Goal: Information Seeking & Learning: Learn about a topic

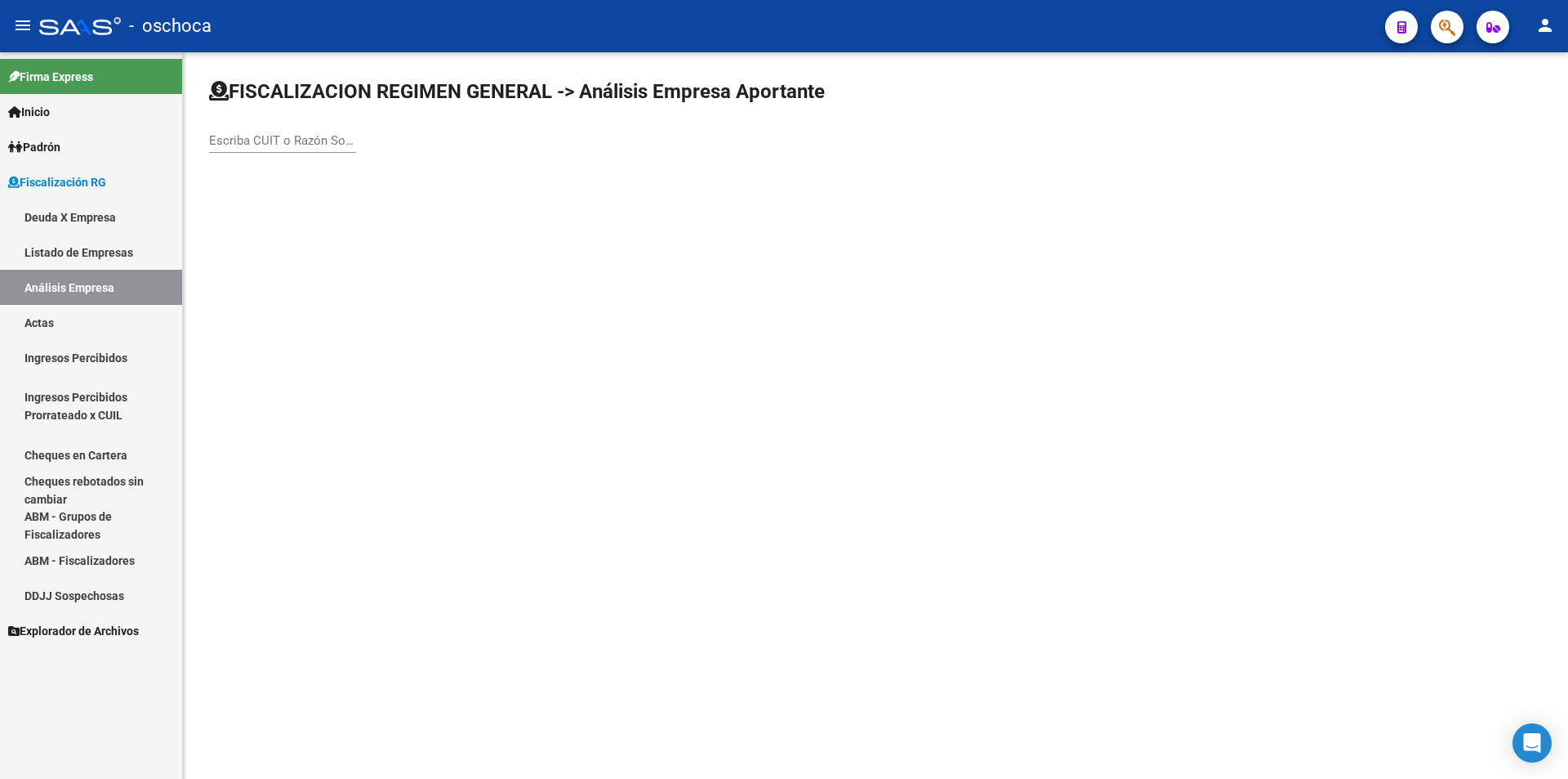
click at [278, 132] on div "Escriba CUIT o Razón Social para buscar" at bounding box center [282, 135] width 147 height 35
type input "20325013681"
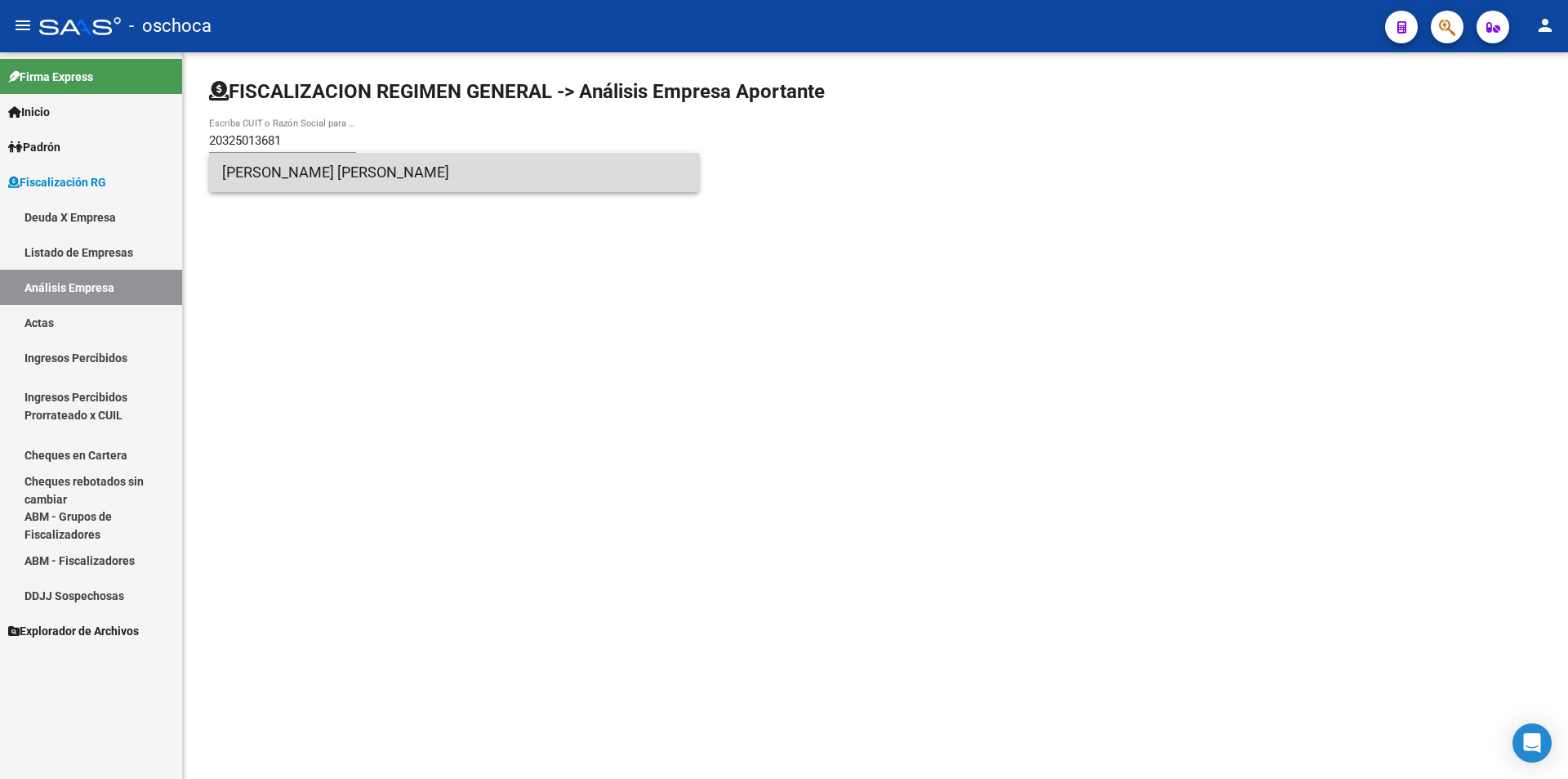
click at [313, 175] on span "[PERSON_NAME] [PERSON_NAME]" at bounding box center [454, 172] width 464 height 40
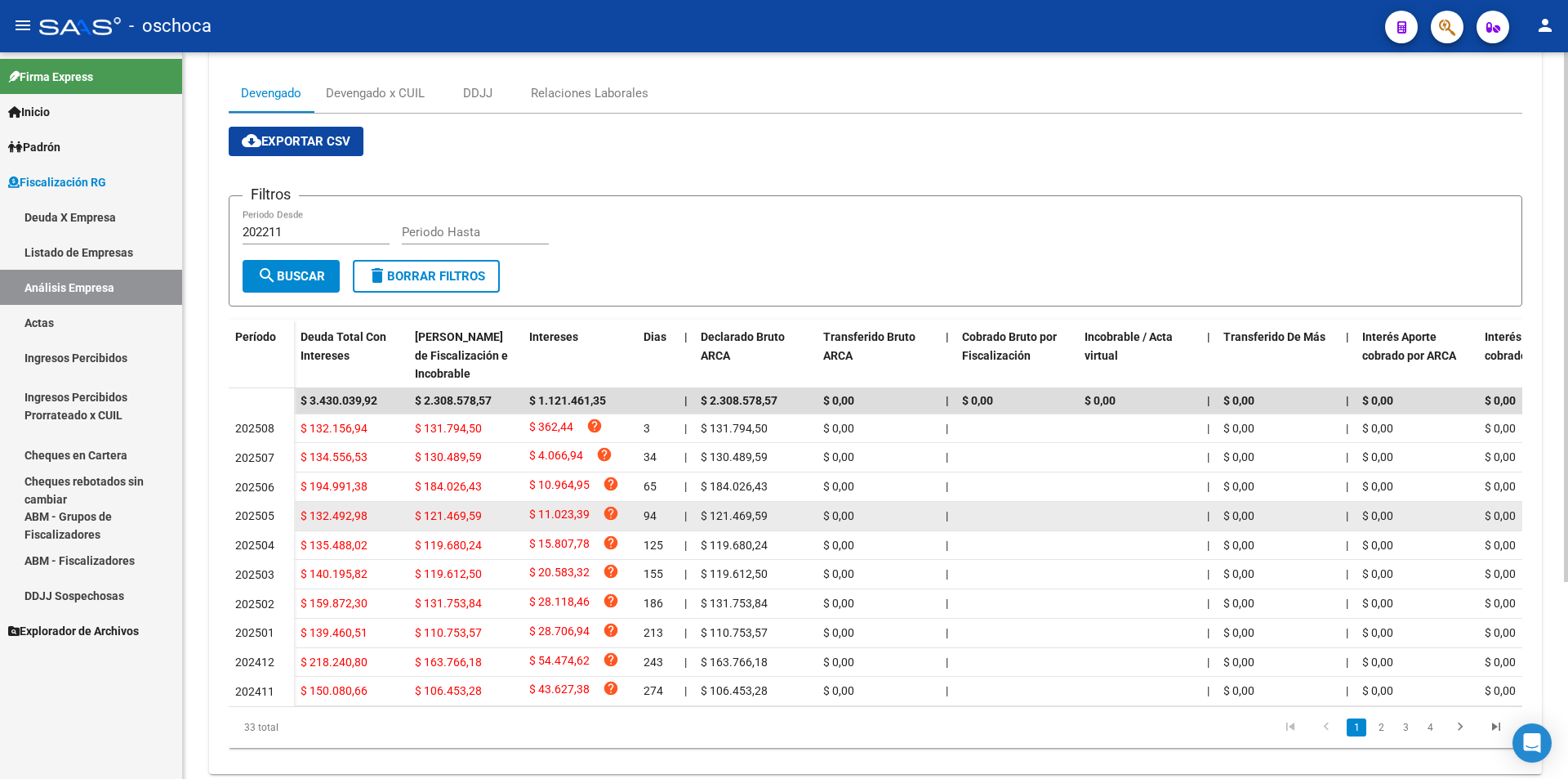
scroll to position [269, 0]
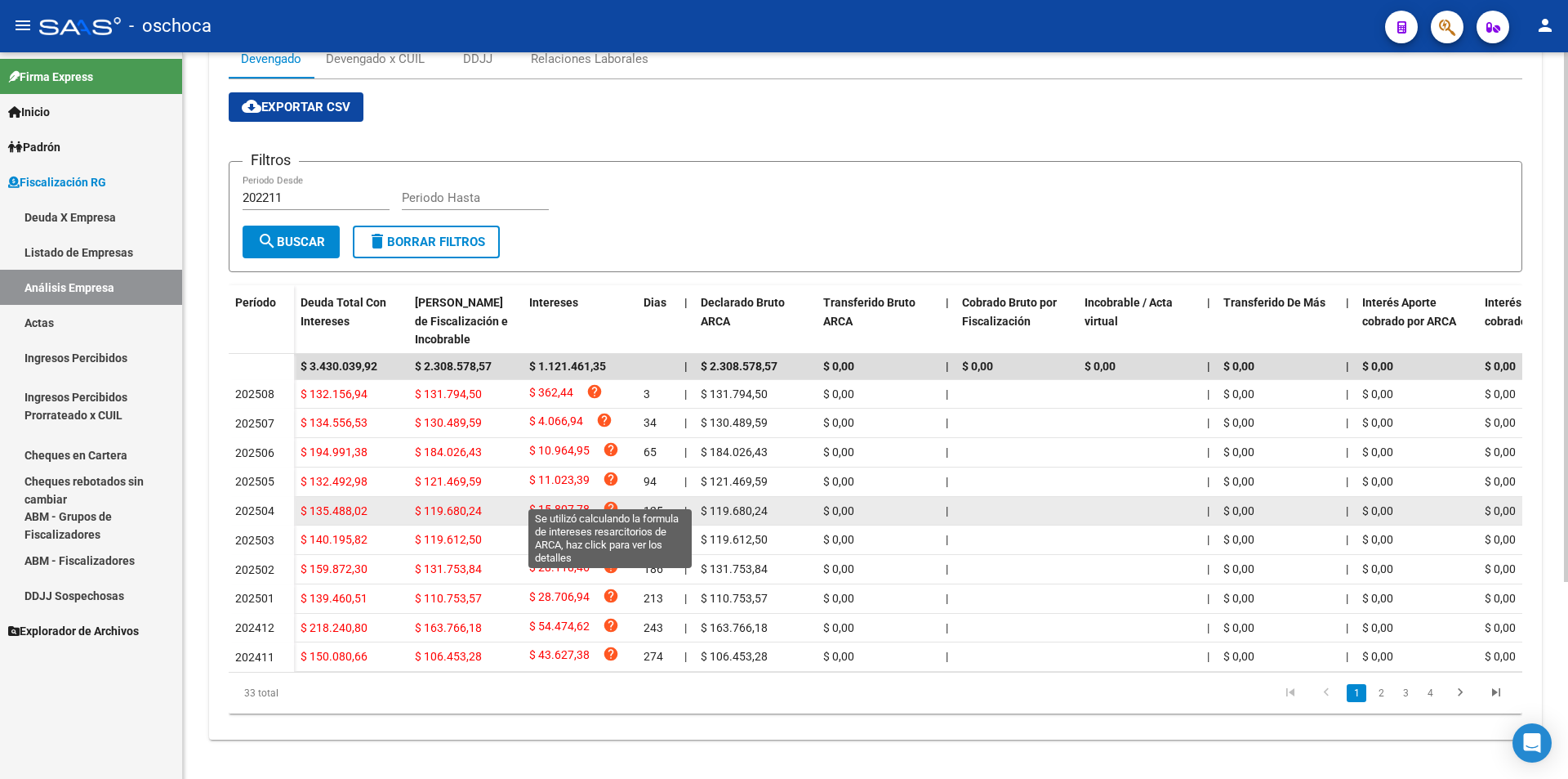
click at [611, 500] on icon "help" at bounding box center [610, 508] width 17 height 17
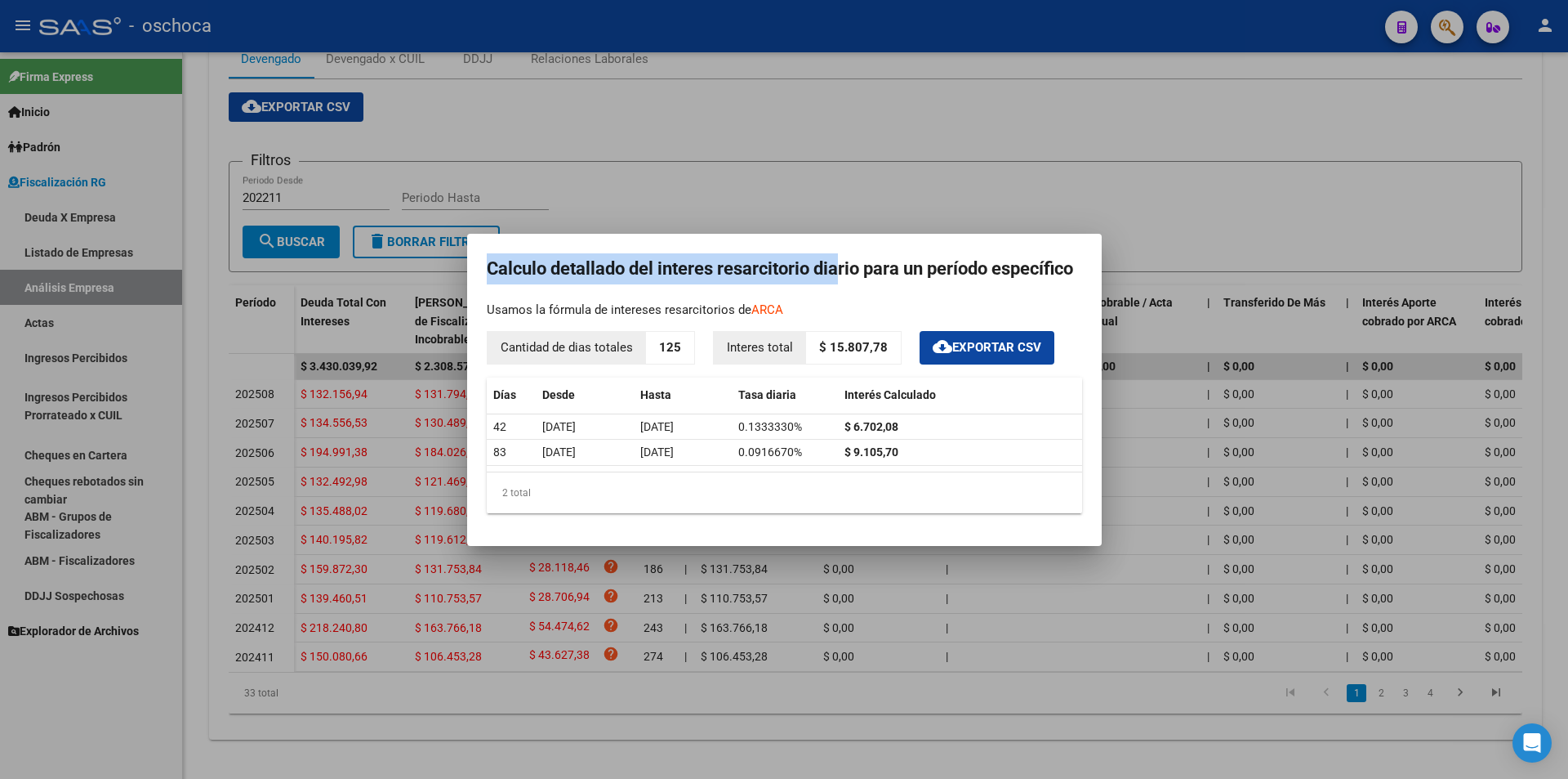
drag, startPoint x: 836, startPoint y: 248, endPoint x: 967, endPoint y: 213, distance: 135.6
click at [994, 185] on div "Calculo detallado del interes resarcitorio diario para un período específico Us…" at bounding box center [784, 389] width 1568 height 779
click at [964, 185] on div at bounding box center [784, 389] width 1568 height 779
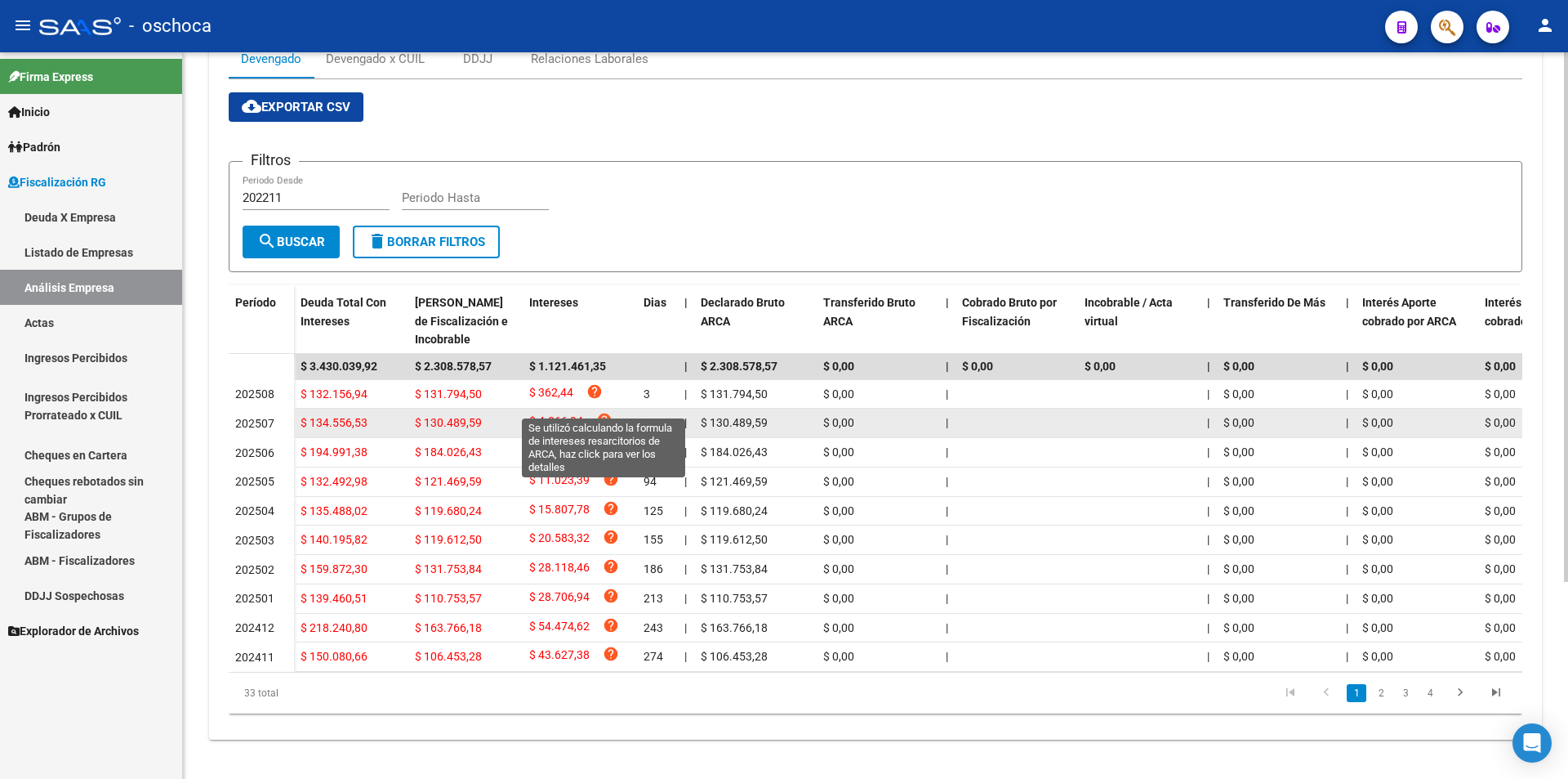
click at [607, 412] on icon "help" at bounding box center [604, 420] width 17 height 17
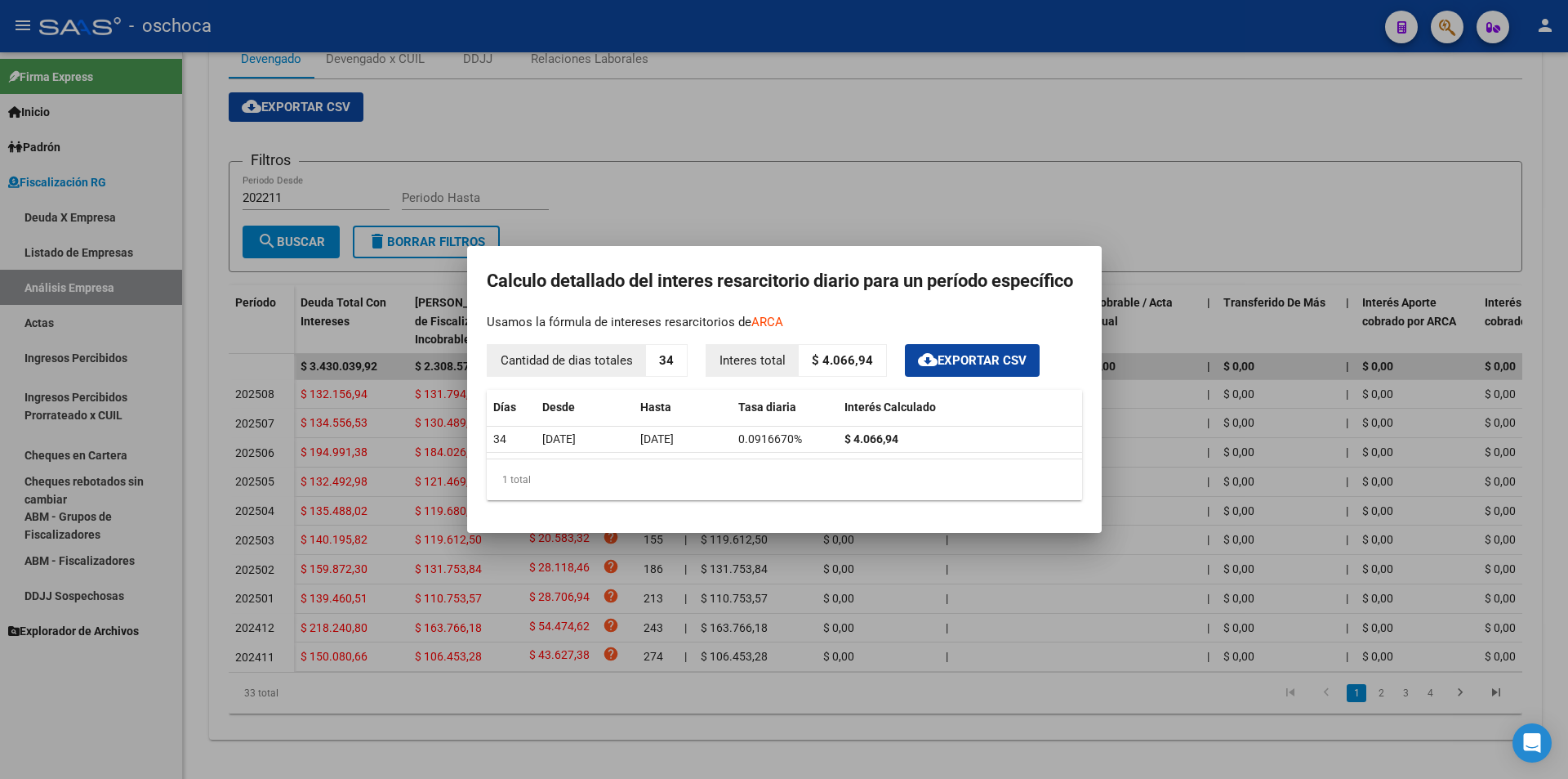
click at [997, 179] on div at bounding box center [784, 389] width 1568 height 779
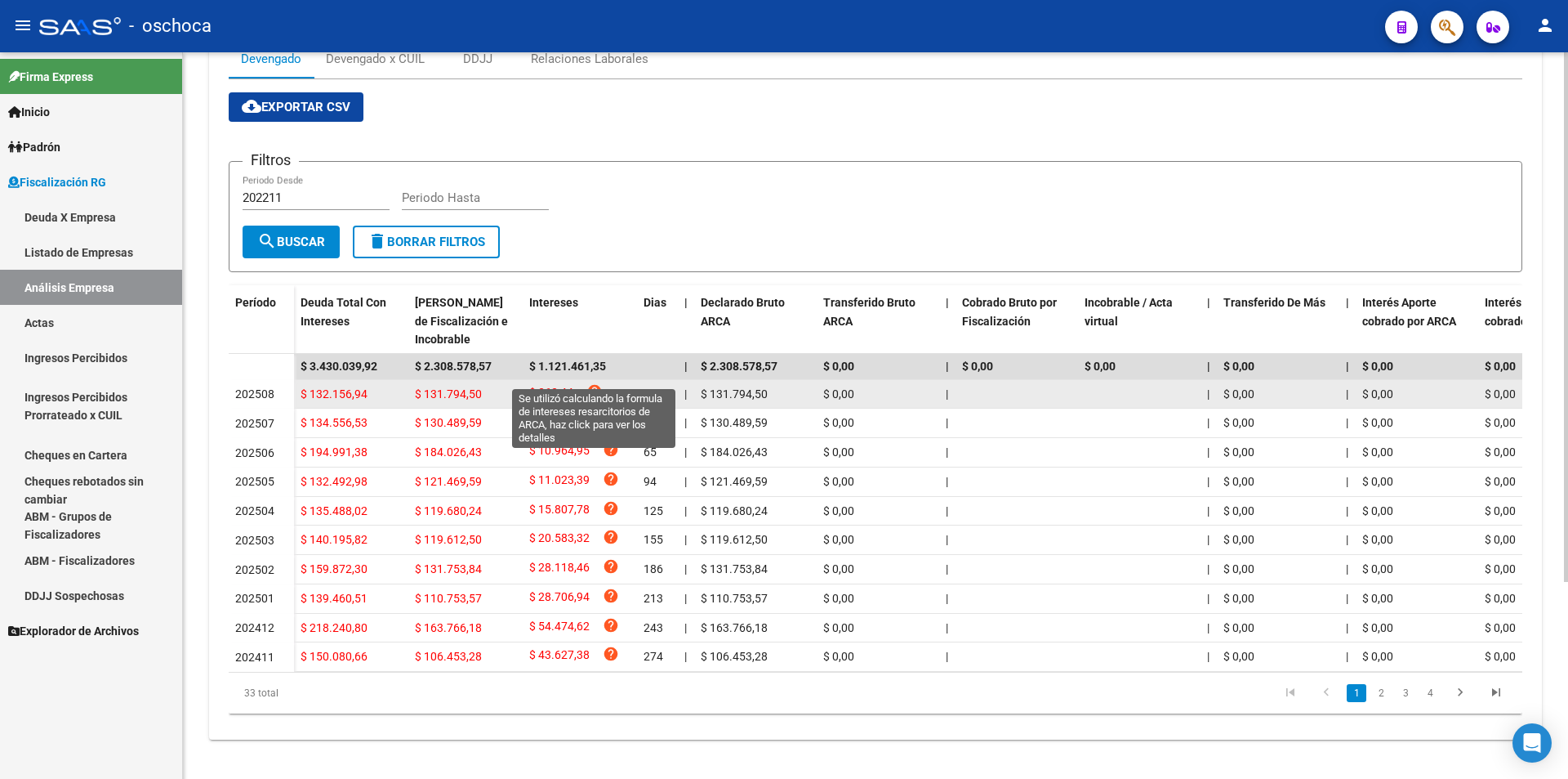
click at [594, 383] on icon "help" at bounding box center [595, 391] width 17 height 17
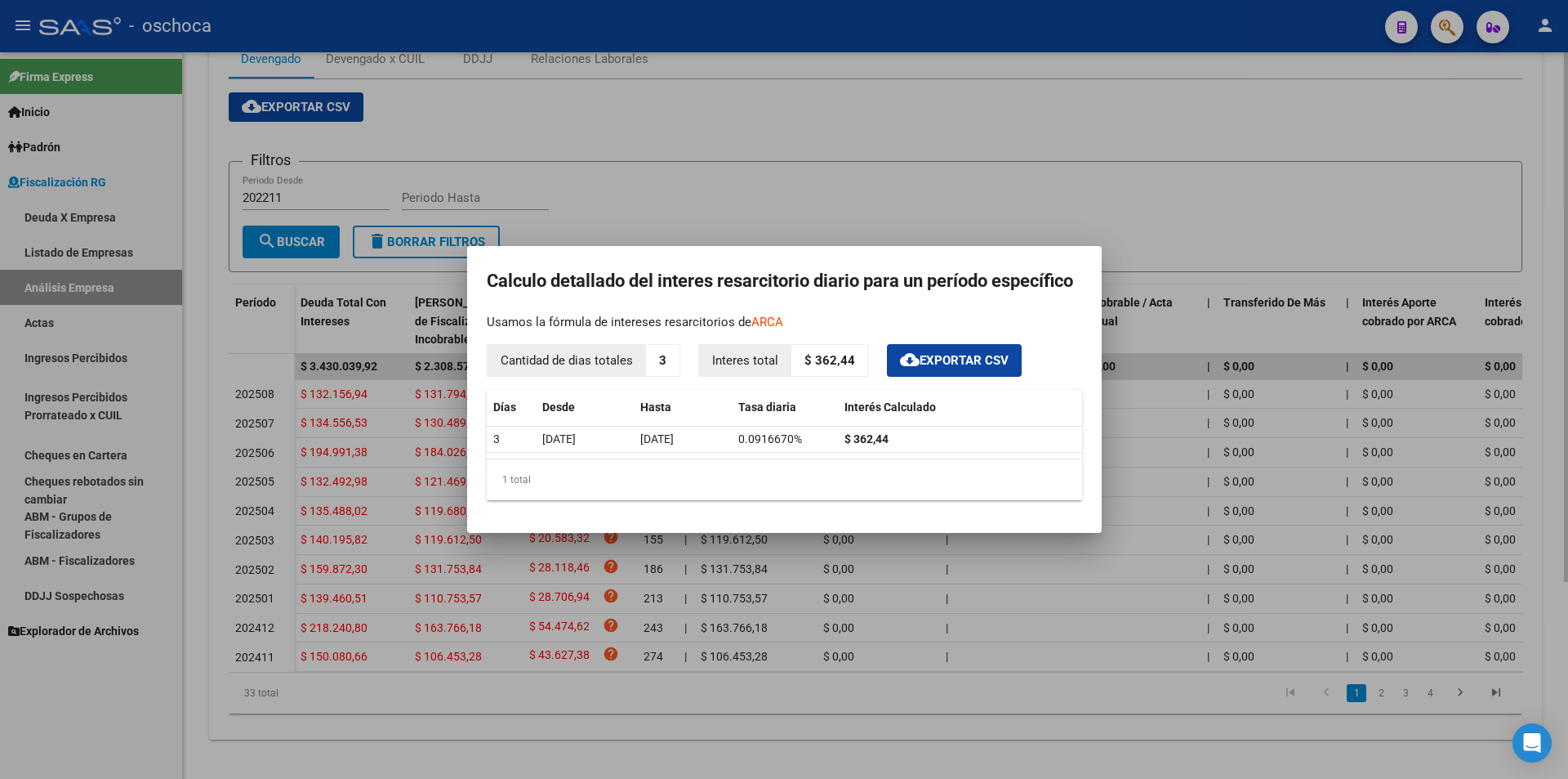
click at [919, 155] on div at bounding box center [784, 389] width 1568 height 779
